Goal: Find specific page/section: Find specific page/section

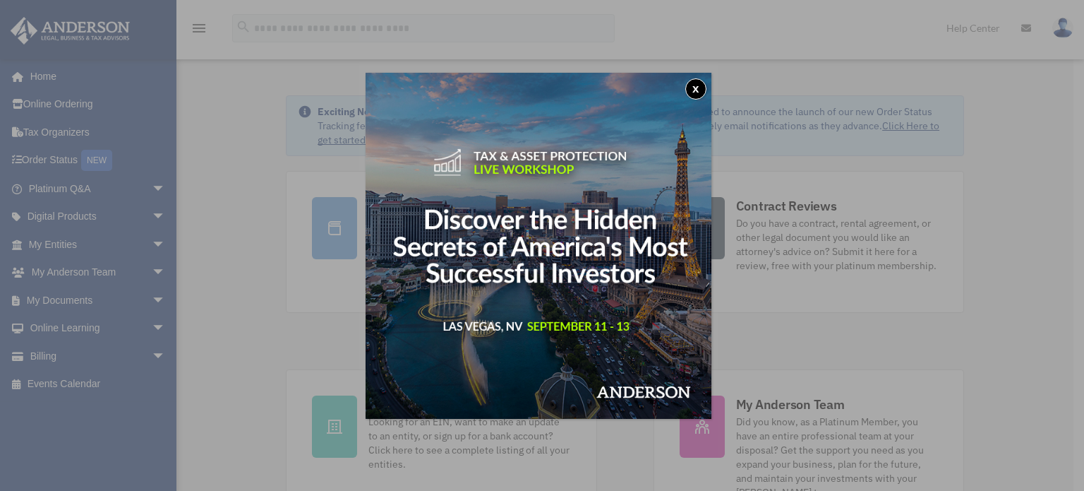
click at [695, 89] on button "x" at bounding box center [696, 88] width 21 height 21
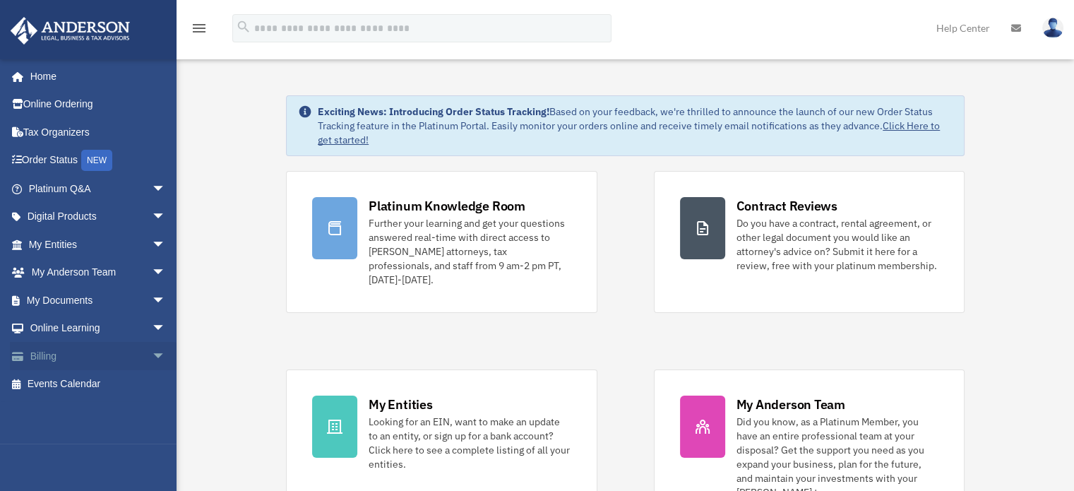
click at [110, 362] on link "Billing arrow_drop_down" at bounding box center [98, 356] width 177 height 28
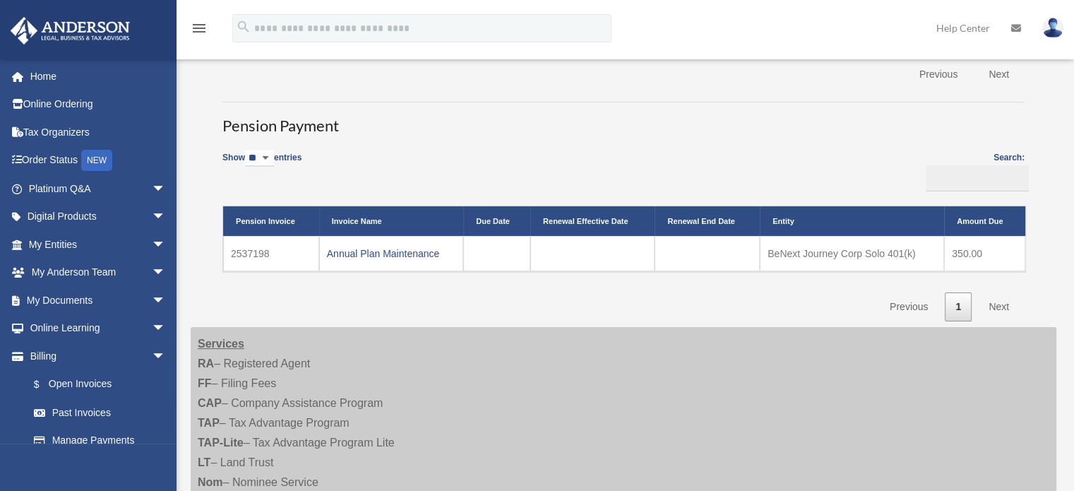
scroll to position [282, 0]
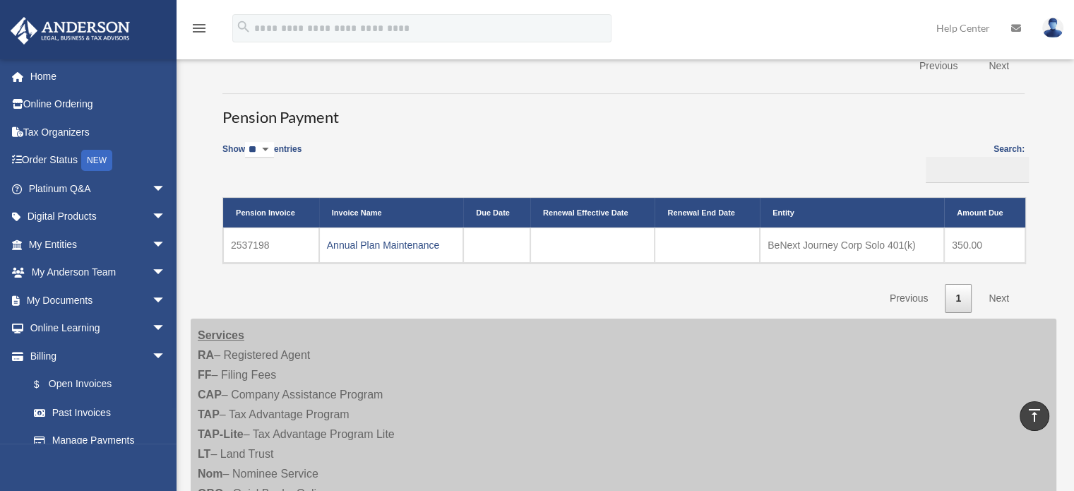
click at [818, 246] on td "BeNext Journey Corp Solo 401(k)" at bounding box center [852, 244] width 184 height 35
click at [245, 241] on td "2537198" at bounding box center [271, 244] width 96 height 35
click at [383, 241] on link "Annual Plan Maintenance" at bounding box center [383, 244] width 113 height 11
drag, startPoint x: 273, startPoint y: 244, endPoint x: 229, endPoint y: 241, distance: 43.9
click at [229, 241] on td "2537198" at bounding box center [271, 244] width 96 height 35
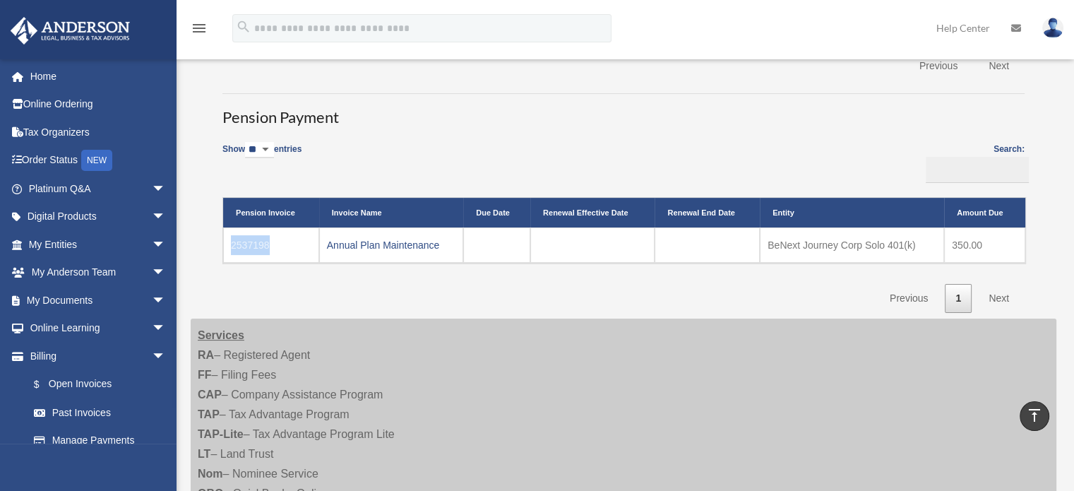
copy td "2537198"
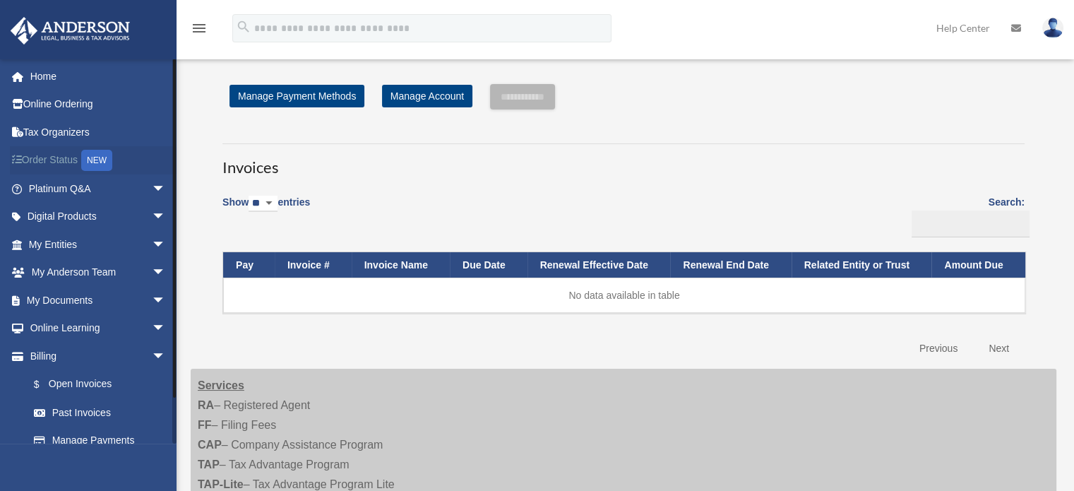
click at [55, 163] on link "Order Status NEW" at bounding box center [98, 160] width 177 height 29
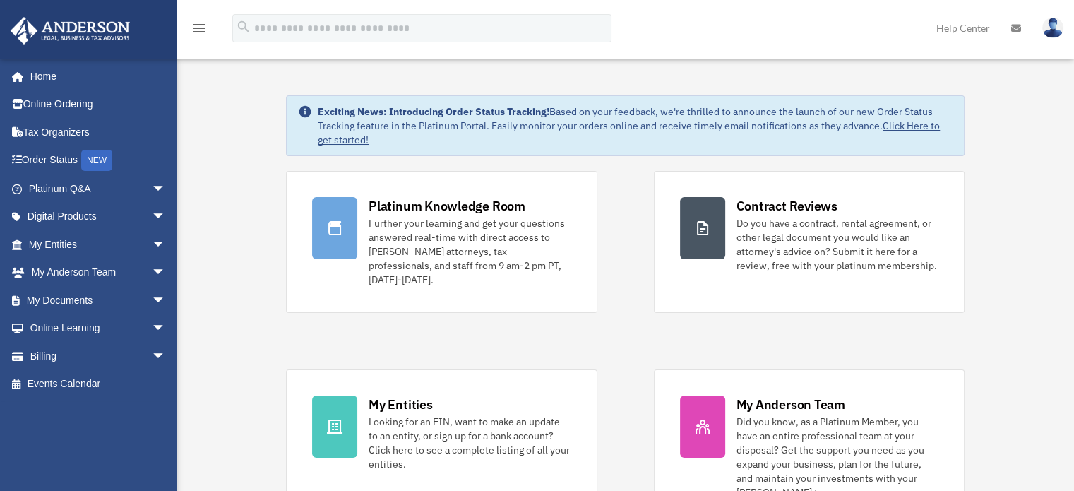
click at [1052, 29] on img at bounding box center [1052, 28] width 21 height 20
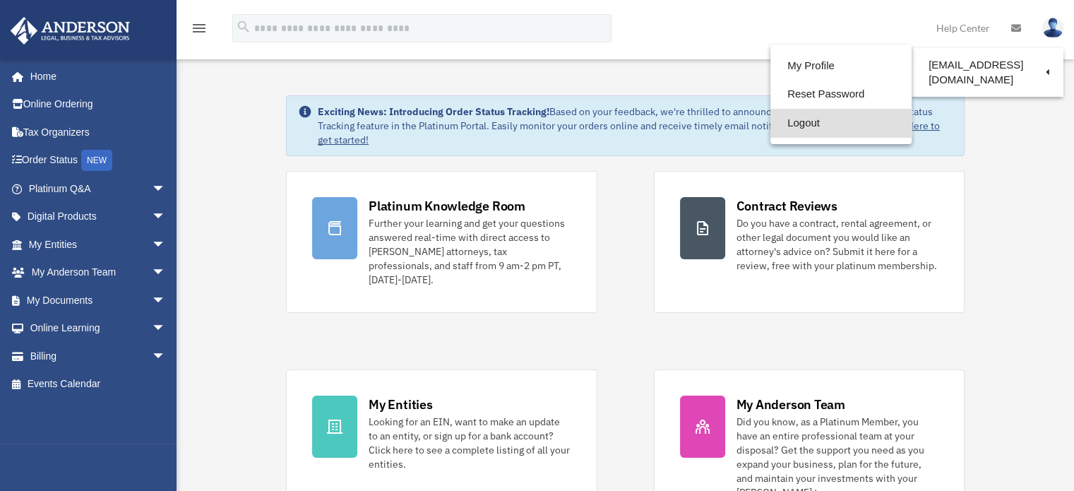
click at [782, 124] on link "Logout" at bounding box center [840, 123] width 141 height 29
